Goal: Task Accomplishment & Management: Use online tool/utility

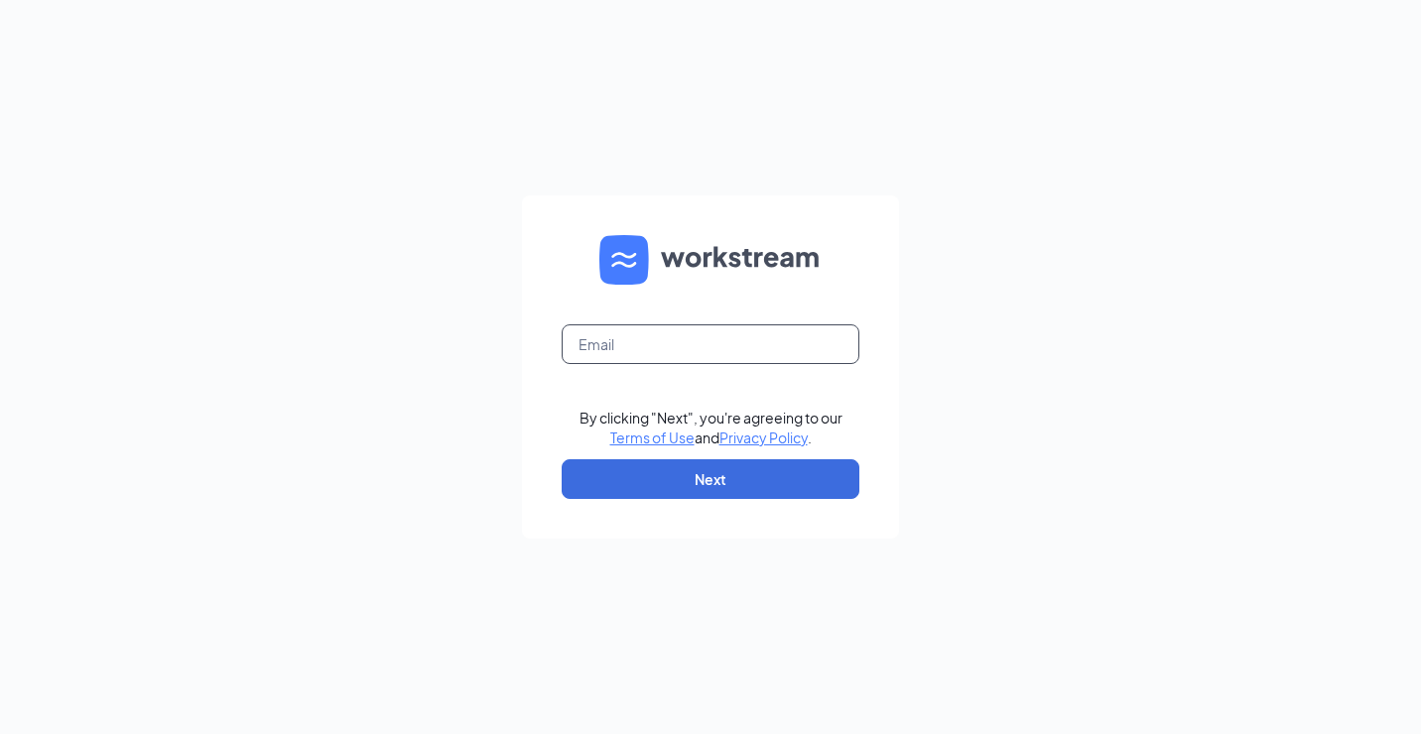
click at [670, 339] on input "text" at bounding box center [711, 344] width 298 height 40
type input "goodgoinggerdes@gmail.com"
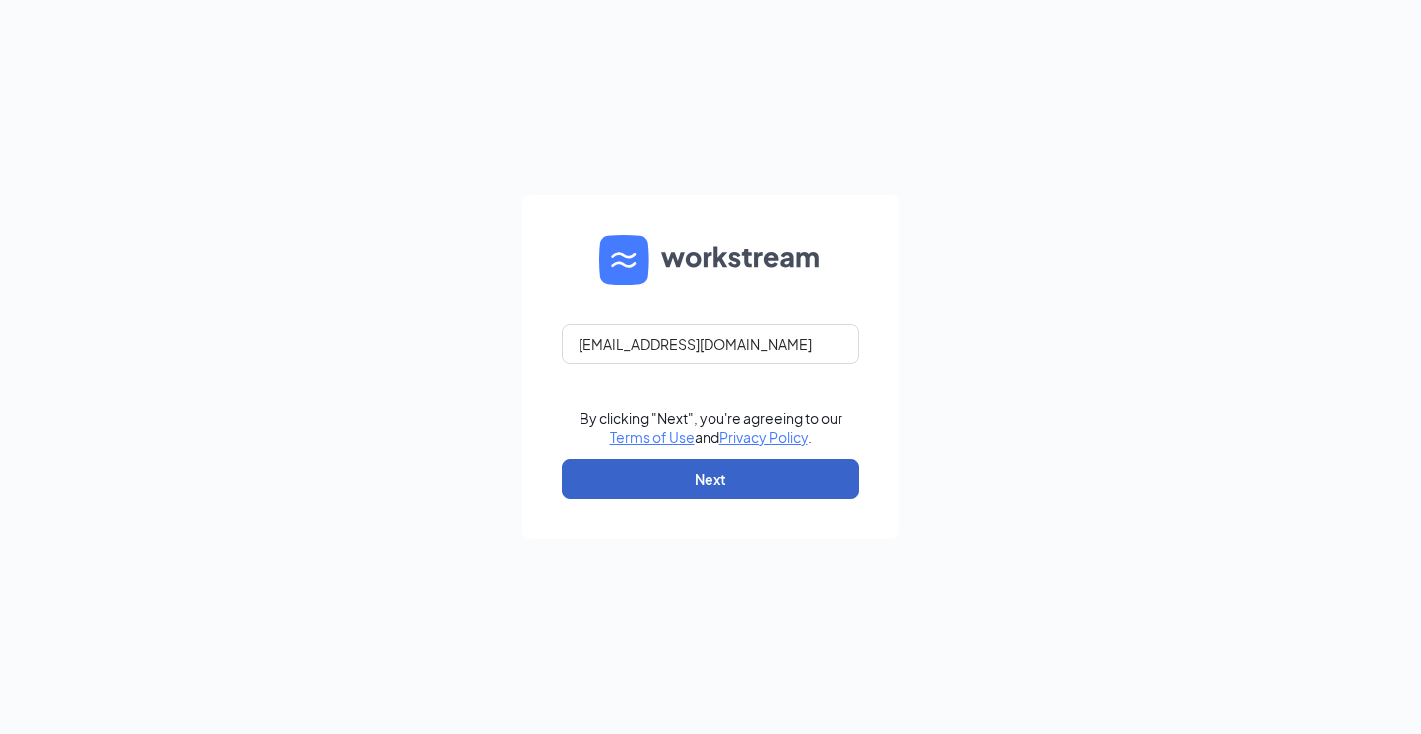
click at [644, 466] on button "Next" at bounding box center [711, 479] width 298 height 40
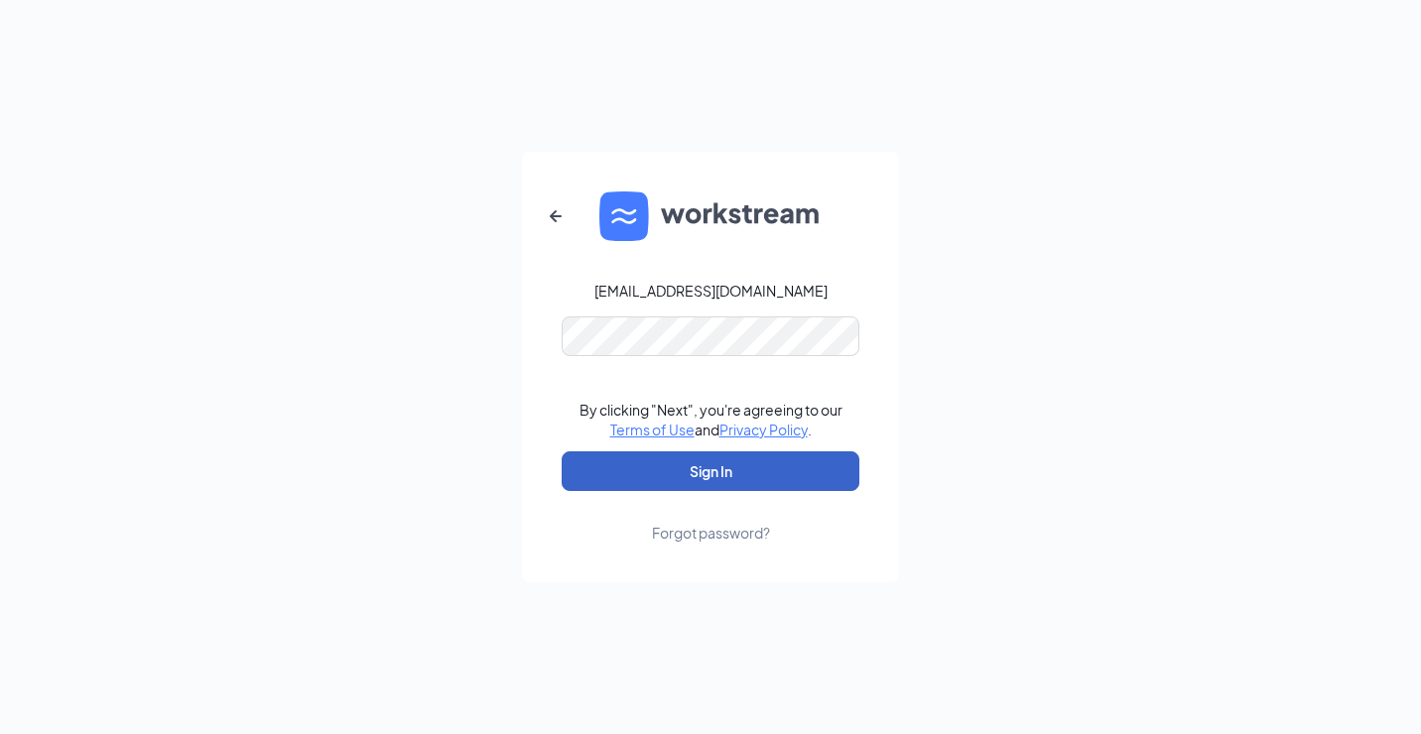
click at [673, 477] on button "Sign In" at bounding box center [711, 471] width 298 height 40
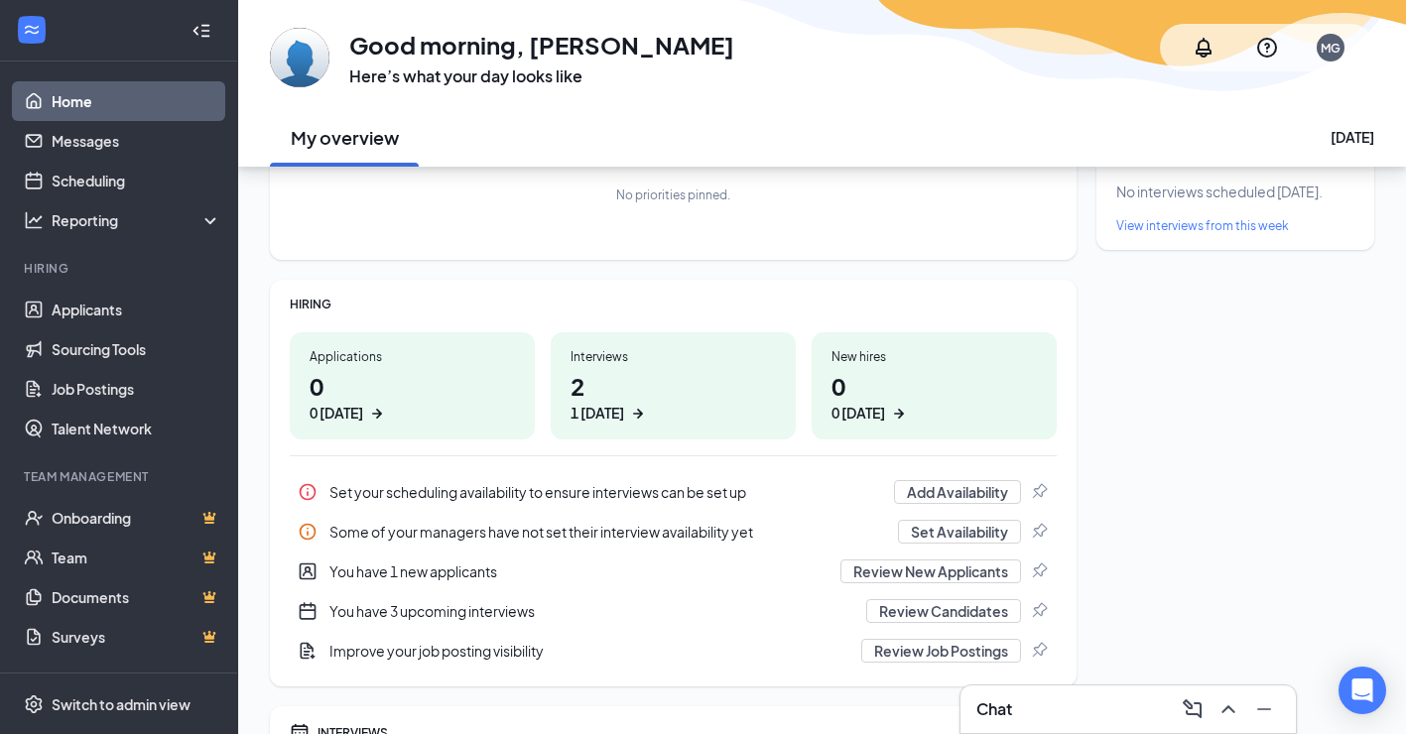
scroll to position [130, 0]
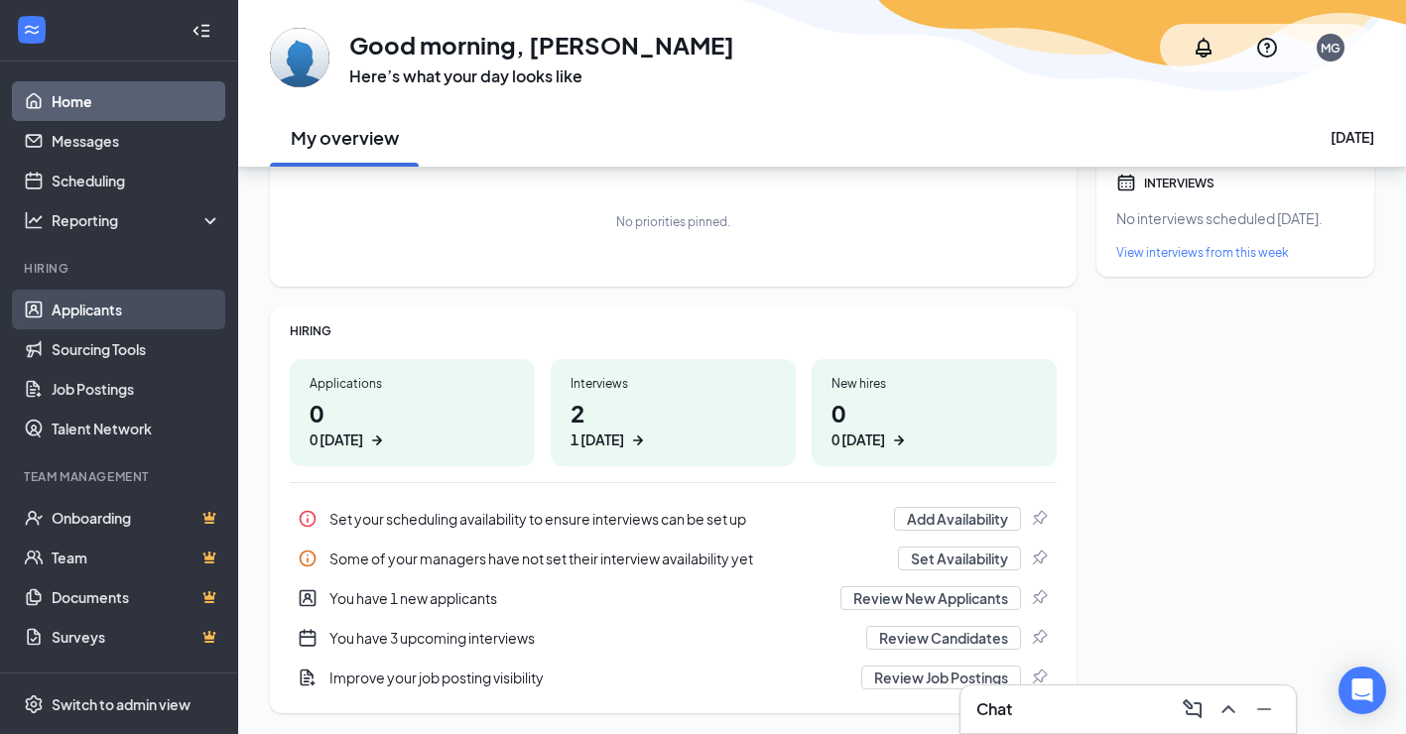
click at [151, 301] on link "Applicants" at bounding box center [137, 310] width 170 height 40
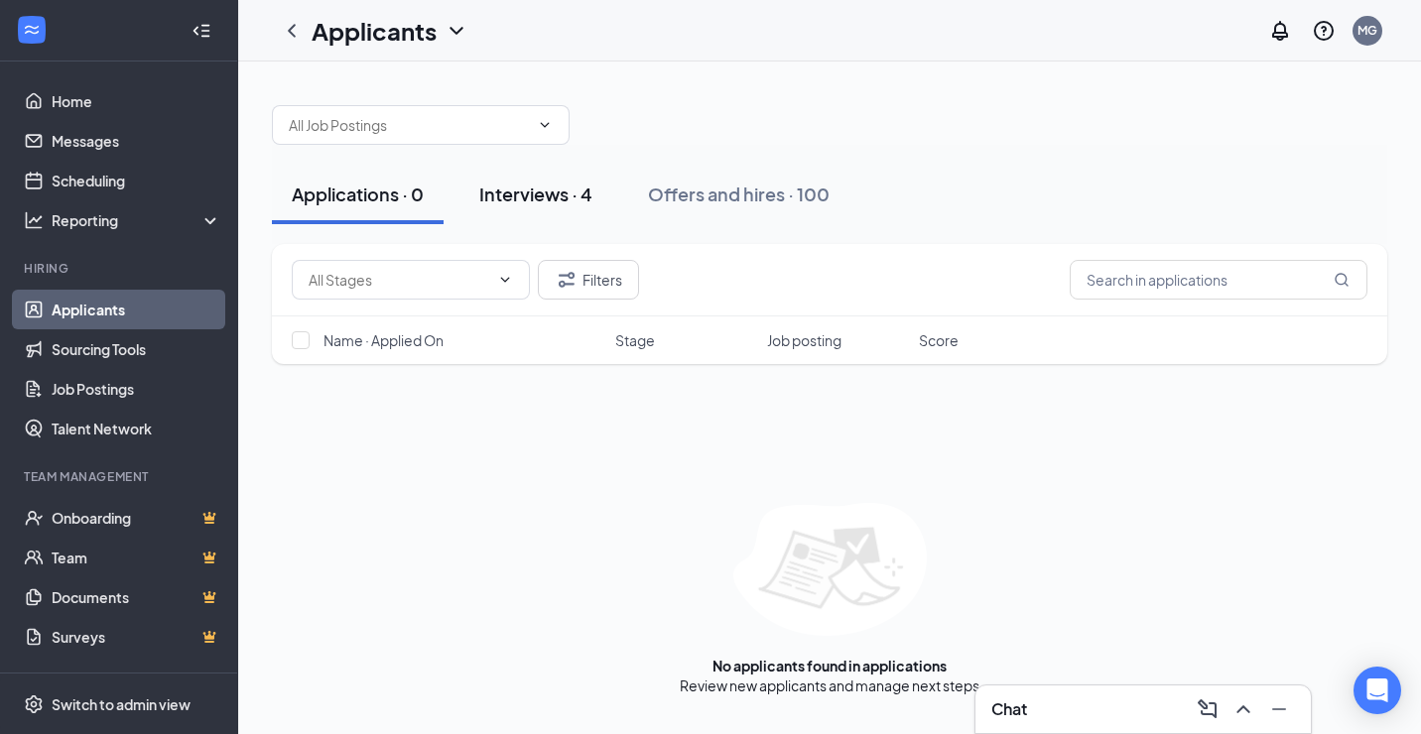
click at [520, 199] on div "Interviews · 4" at bounding box center [535, 194] width 113 height 25
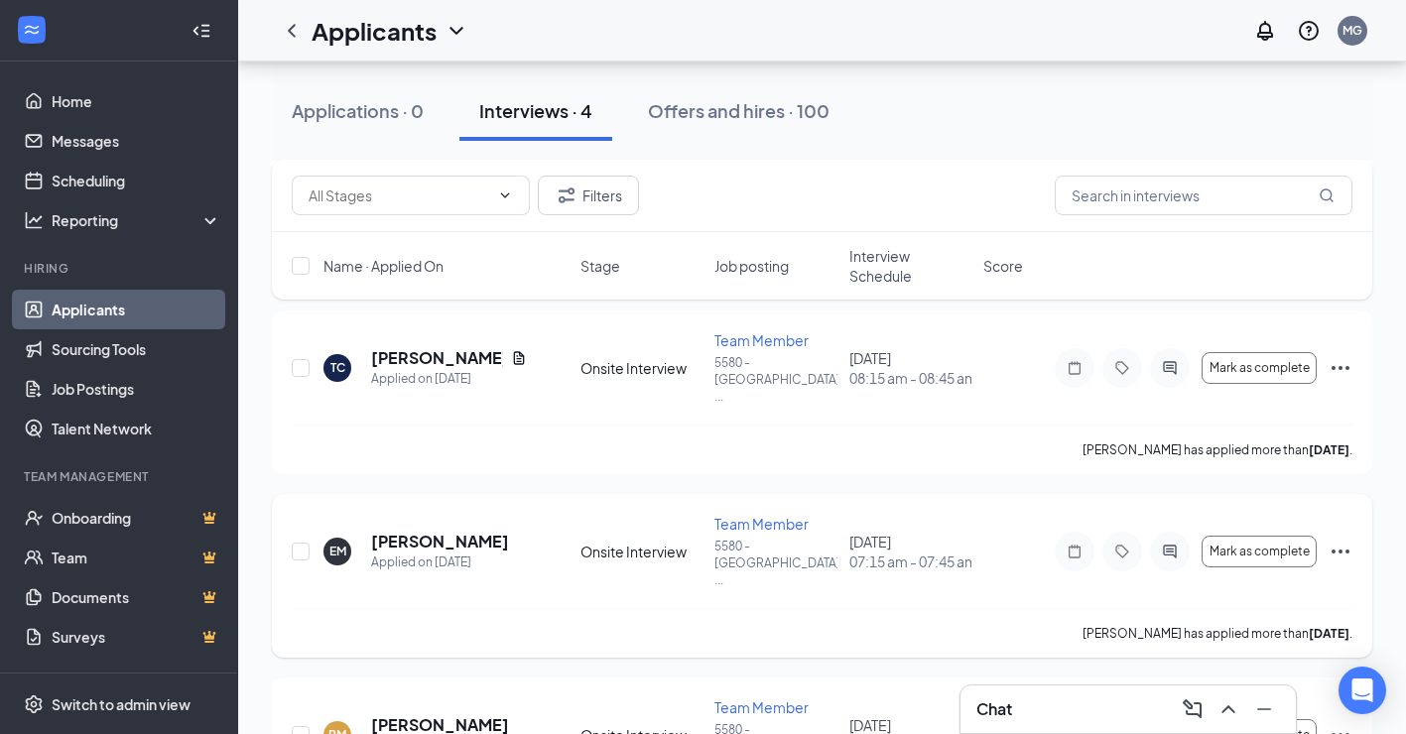
scroll to position [78, 0]
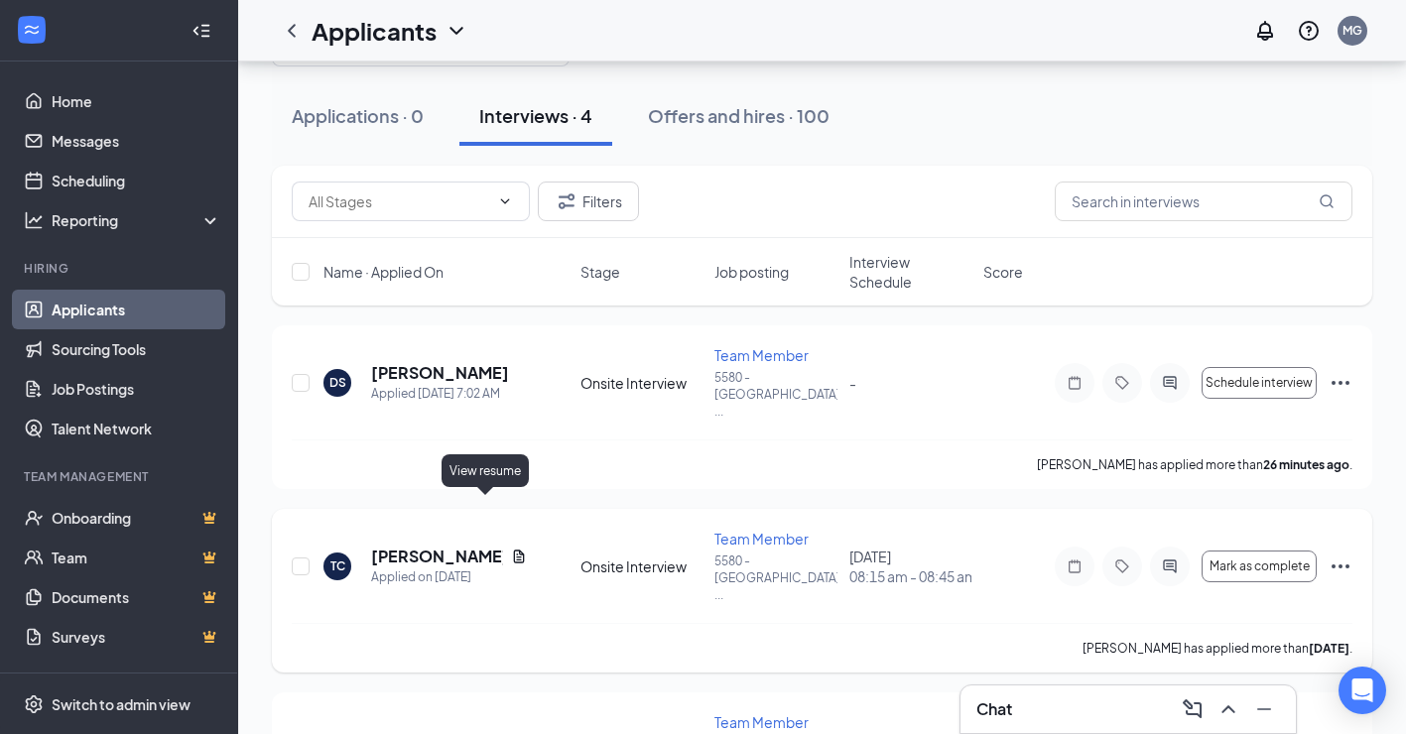
click at [511, 549] on icon "Document" at bounding box center [519, 557] width 16 height 16
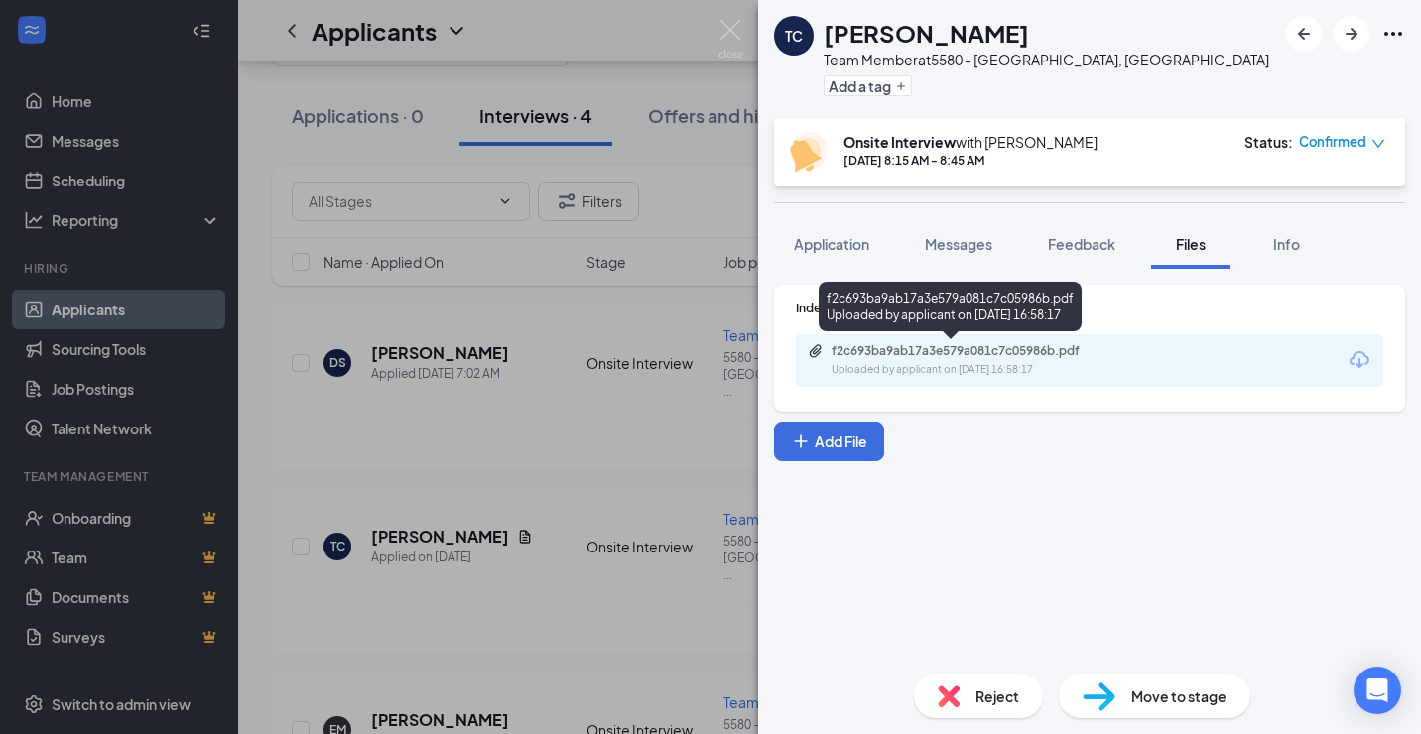
click at [872, 356] on div "f2c693ba9ab17a3e579a081c7c05986b.pdf" at bounding box center [970, 351] width 278 height 16
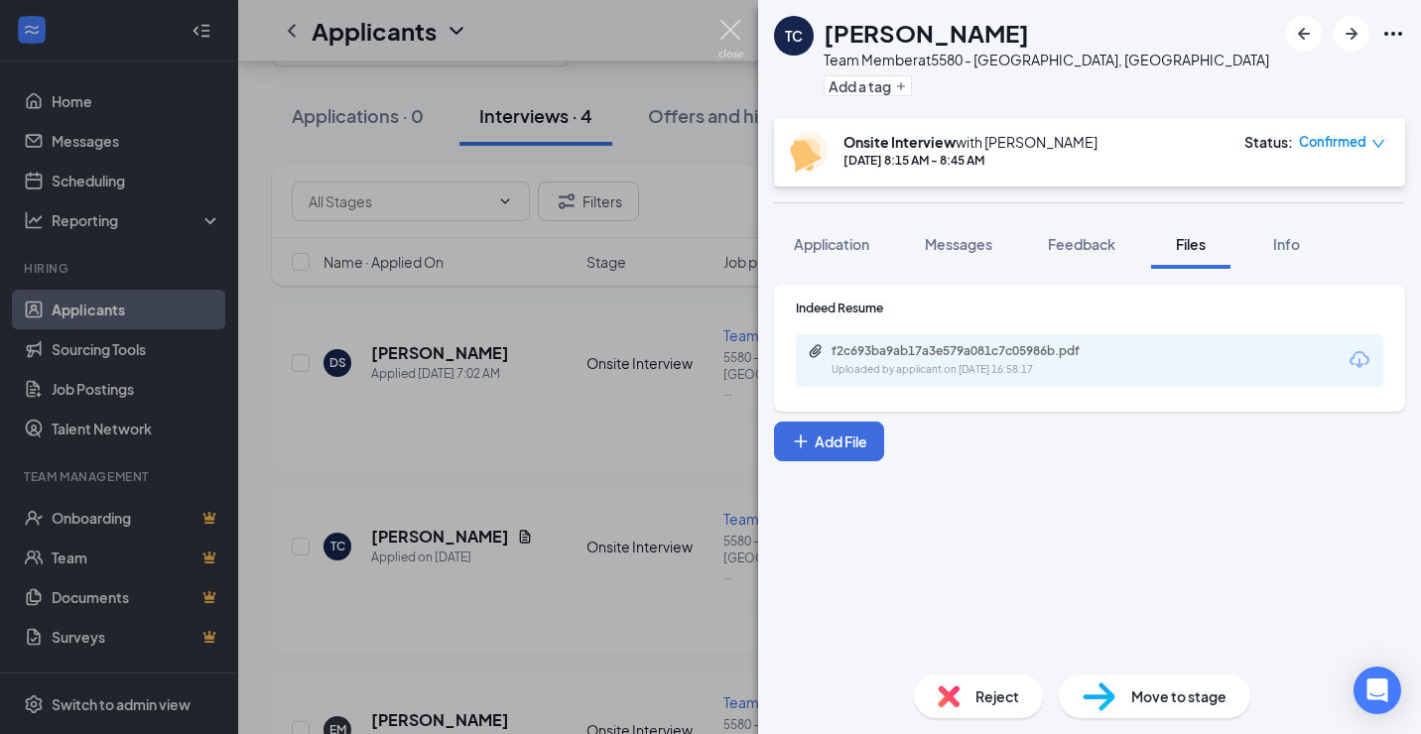
click at [734, 40] on img at bounding box center [730, 39] width 25 height 39
